Goal: Task Accomplishment & Management: Complete application form

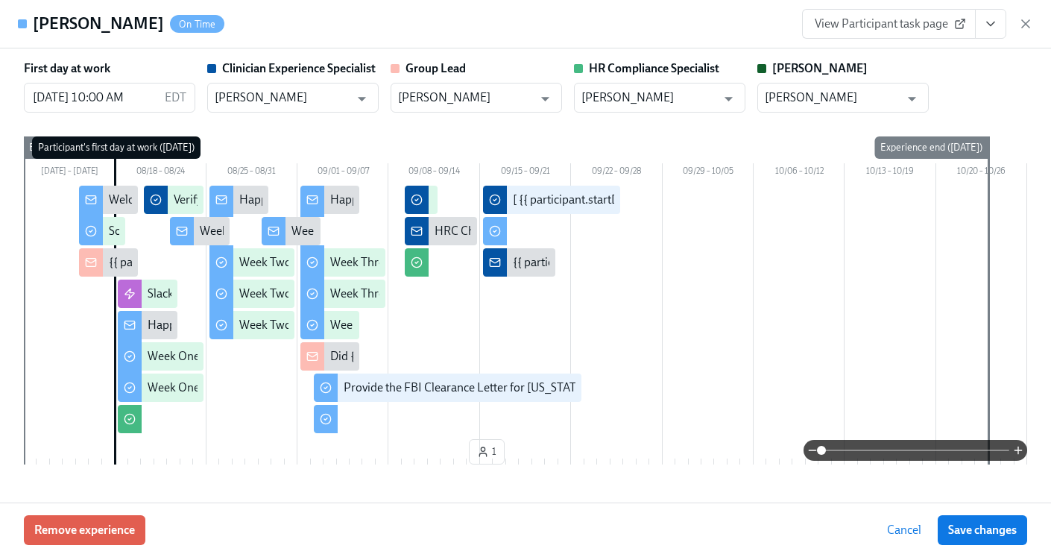
scroll to position [0, 21601]
click at [1030, 29] on icon "button" at bounding box center [1025, 23] width 15 height 15
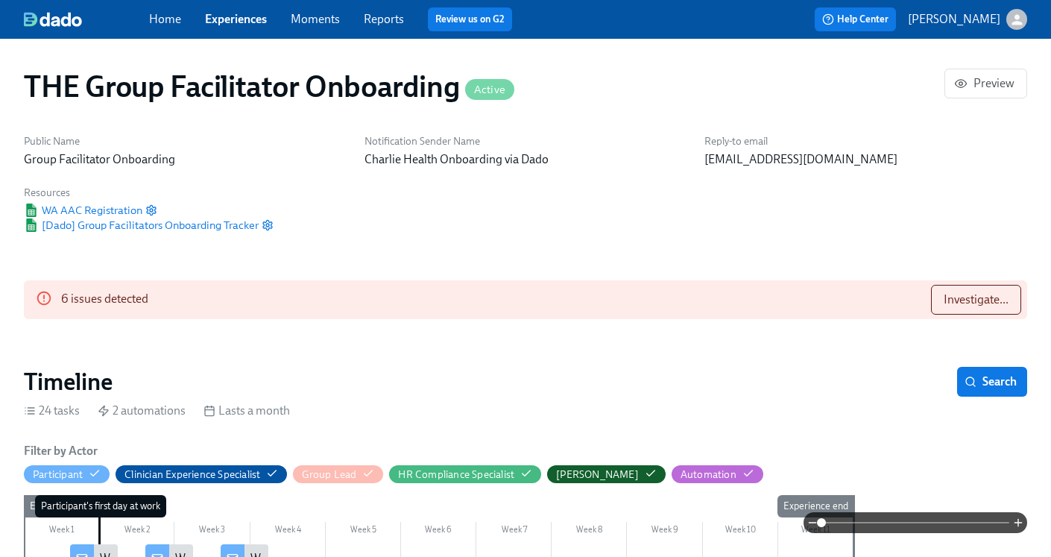
click at [222, 19] on link "Experiences" at bounding box center [236, 19] width 62 height 14
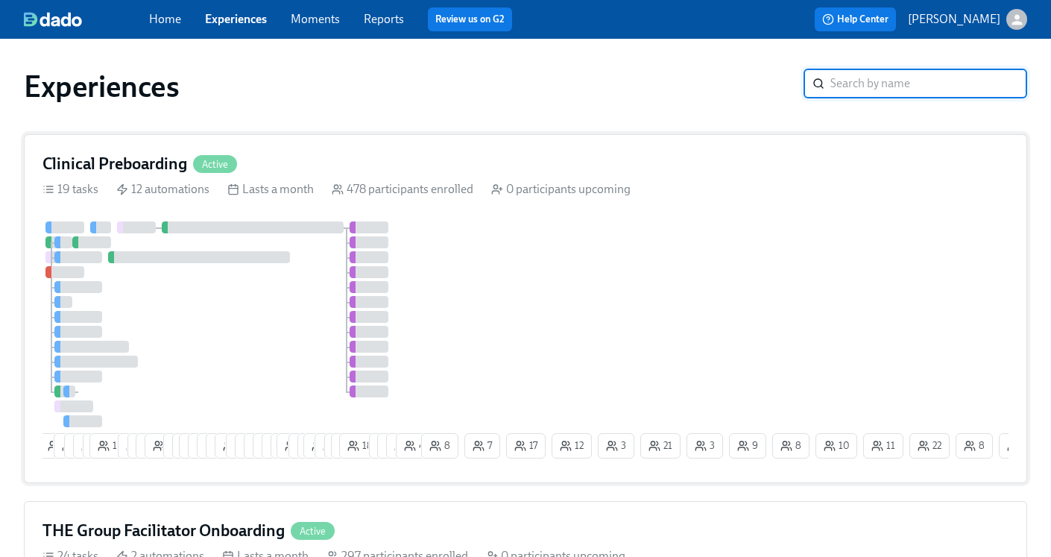
scroll to position [119, 0]
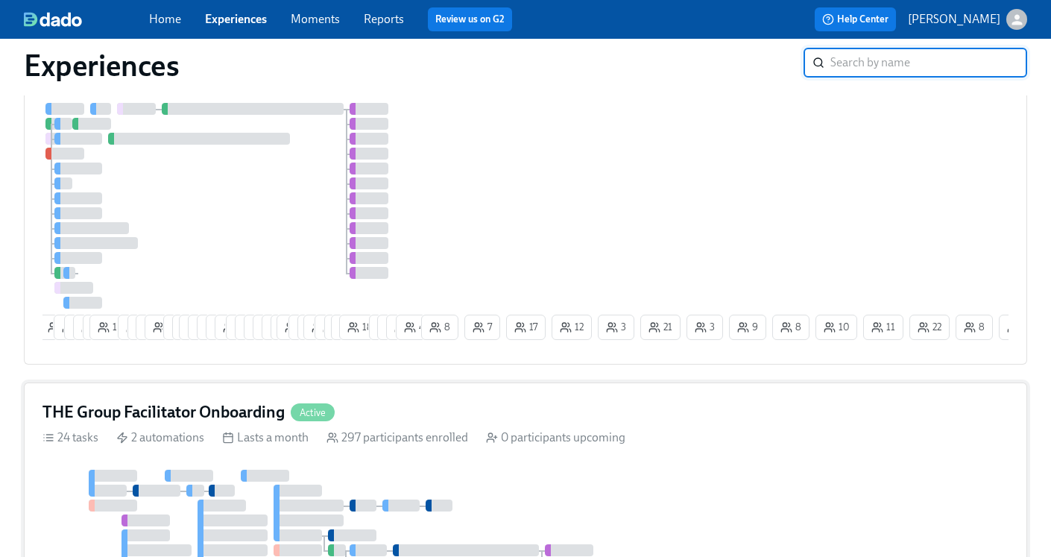
click at [200, 410] on h4 "THE Group Facilitator Onboarding" at bounding box center [163, 412] width 242 height 22
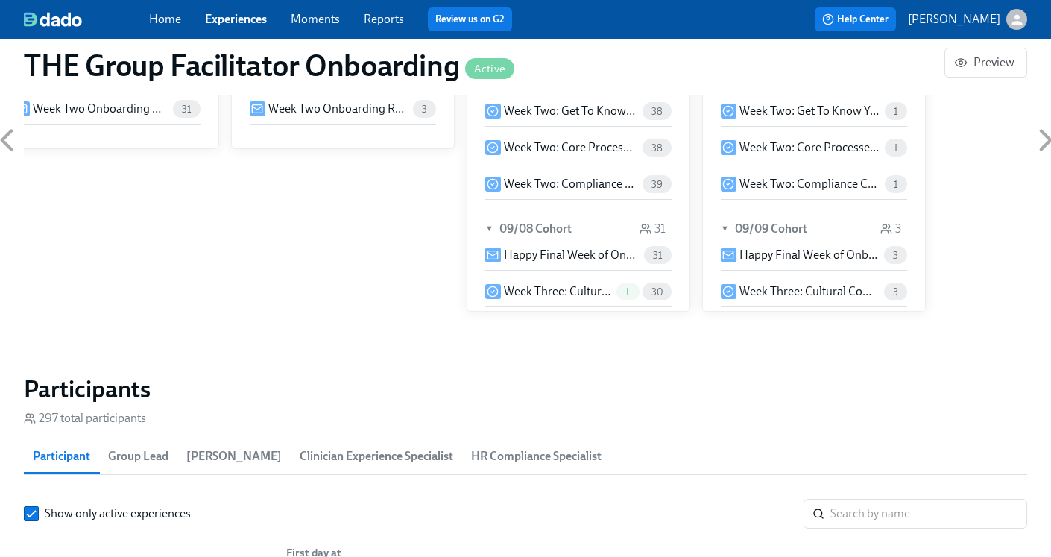
scroll to position [1103, 0]
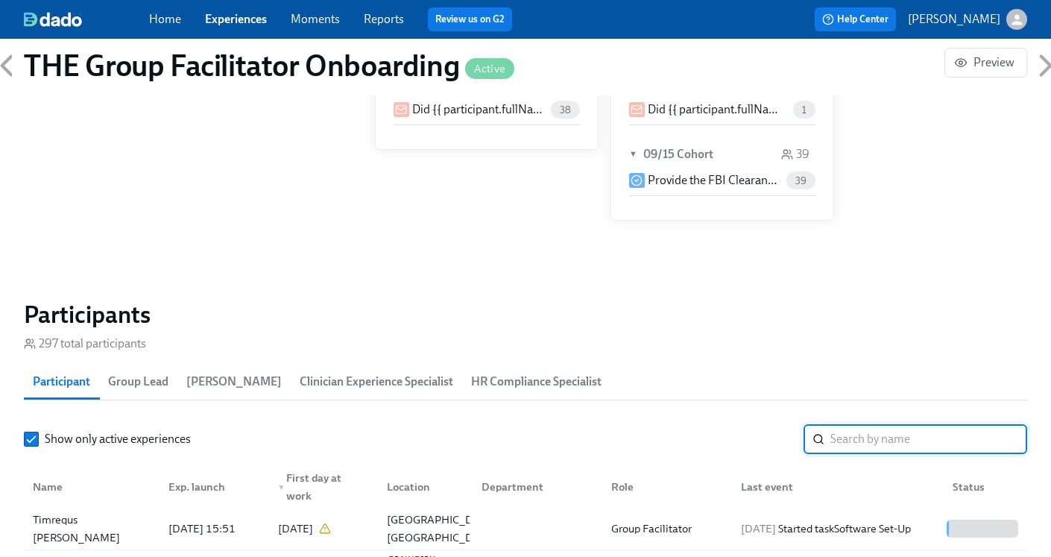
click at [856, 439] on input "search" at bounding box center [929, 439] width 197 height 30
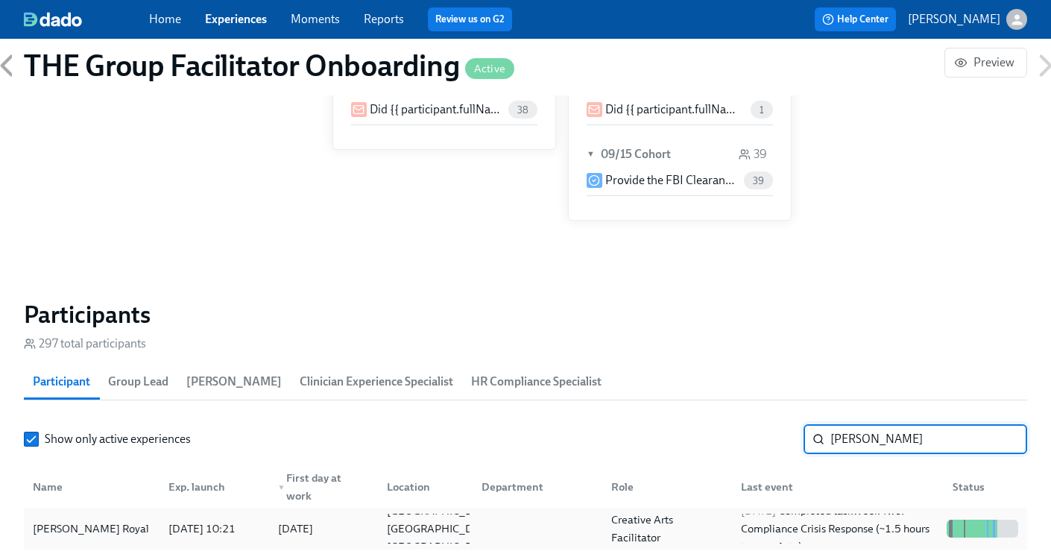
type input "[PERSON_NAME]"
click at [680, 522] on div "Creative Arts Facilitator" at bounding box center [667, 529] width 124 height 36
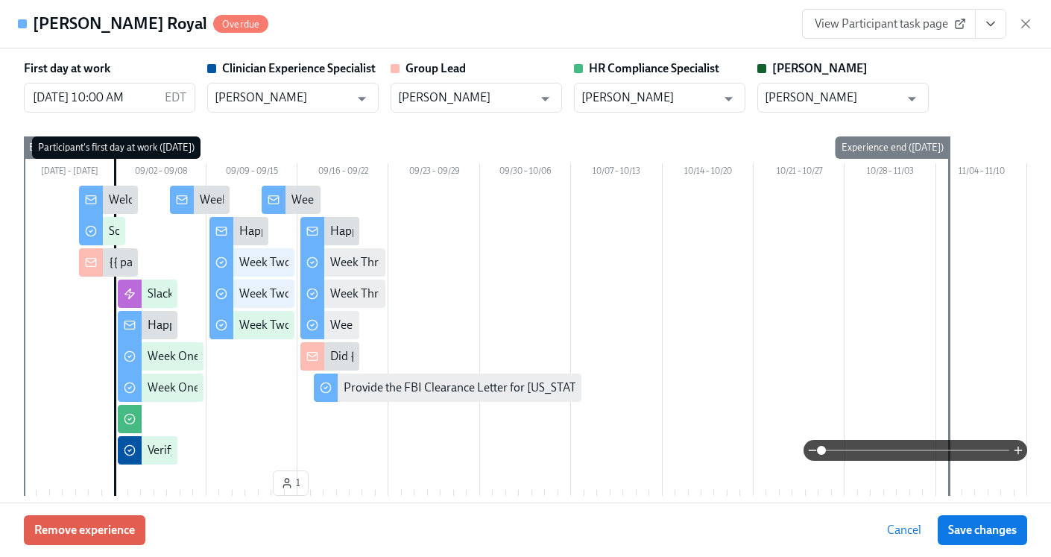
click at [996, 19] on icon "View task page" at bounding box center [990, 23] width 15 height 15
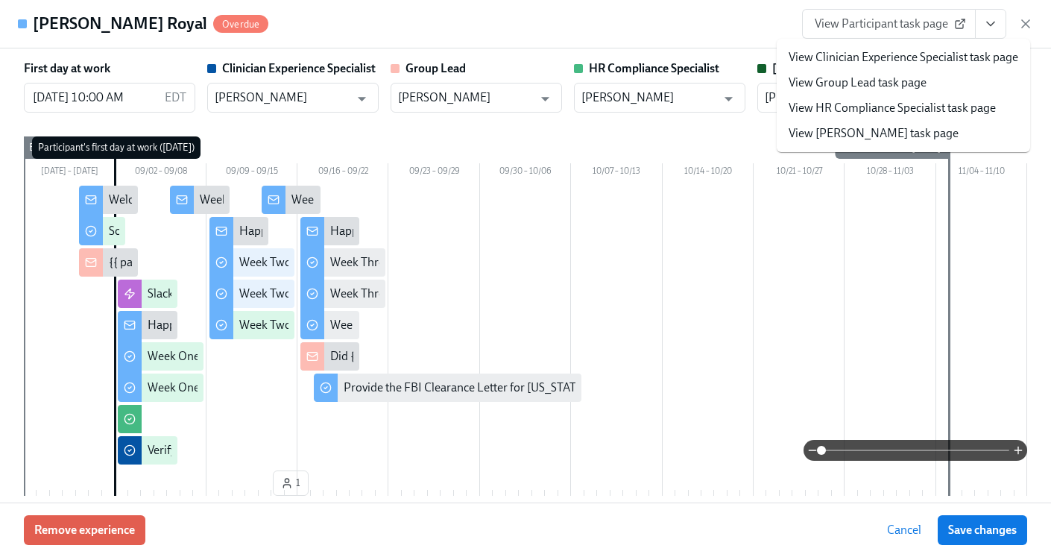
click at [925, 104] on link "View HR Compliance Specialist task page" at bounding box center [892, 108] width 207 height 16
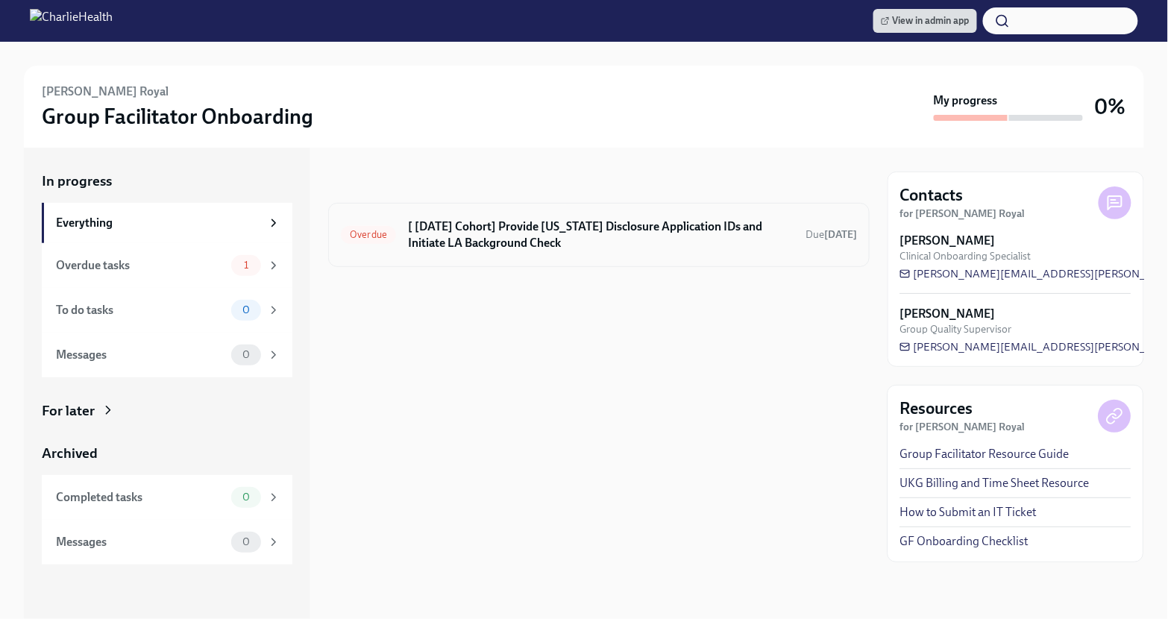
click at [598, 220] on h6 "[ [DATE] Cohort] Provide [US_STATE] Disclosure Application IDs and Initiate LA …" at bounding box center [600, 234] width 385 height 33
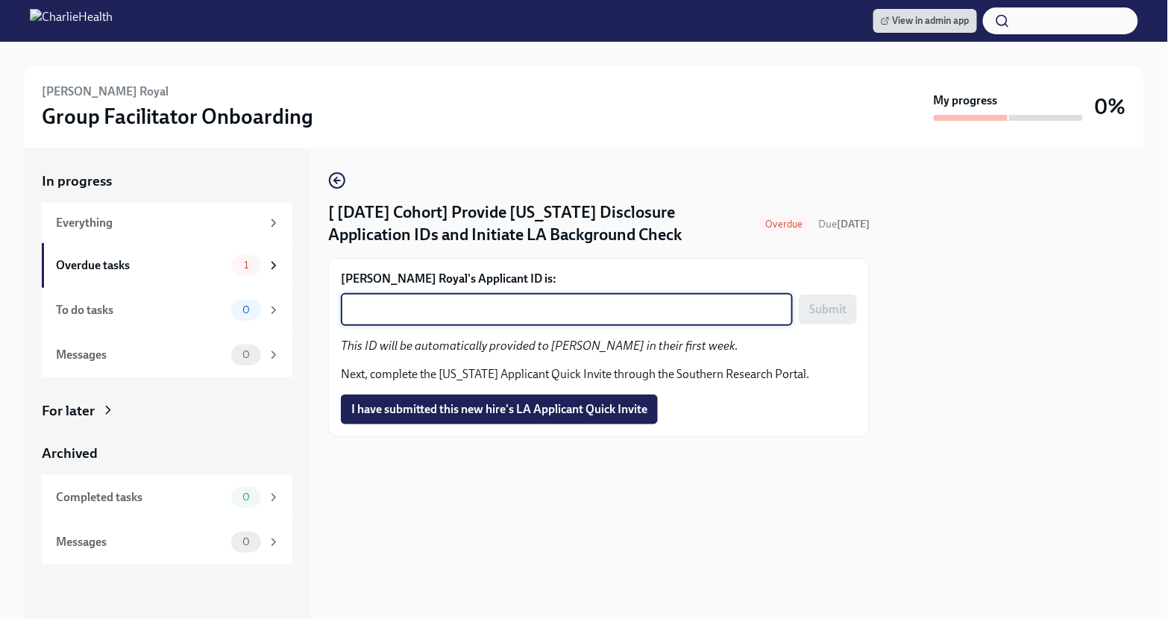
click at [497, 318] on textarea "Kennedy Royal's Applicant ID is:" at bounding box center [567, 309] width 434 height 18
paste textarea "1249994"
type textarea "1249994"
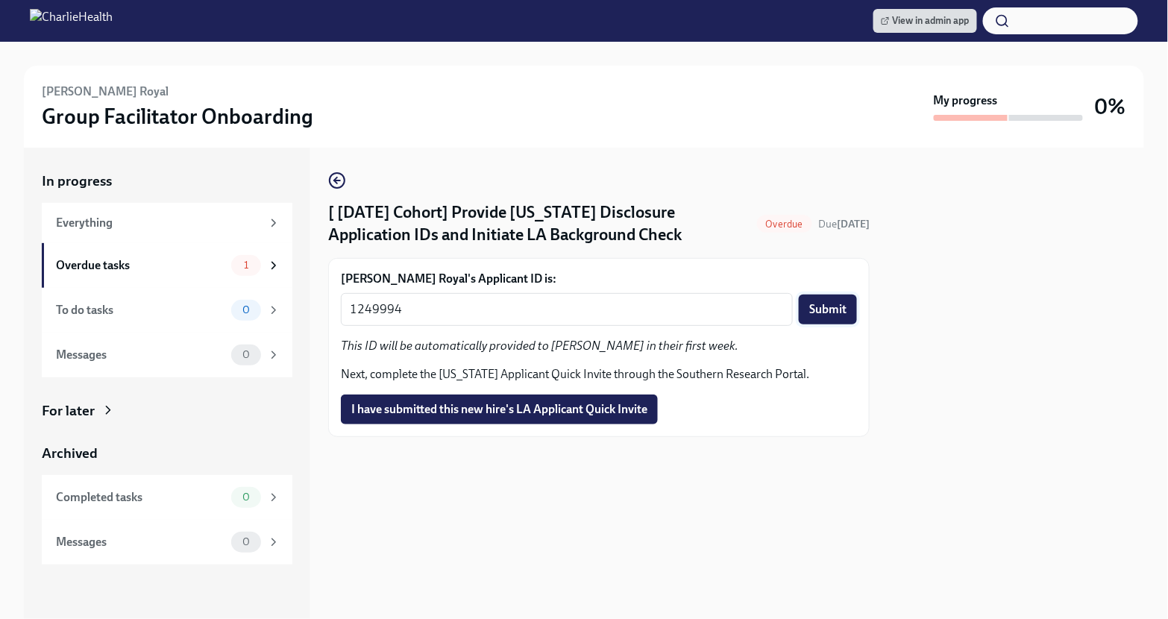
click at [838, 306] on button "Submit" at bounding box center [827, 309] width 58 height 30
click at [535, 417] on span "I have submitted this new hire's LA Applicant Quick Invite" at bounding box center [499, 409] width 296 height 15
